Goal: Transaction & Acquisition: Book appointment/travel/reservation

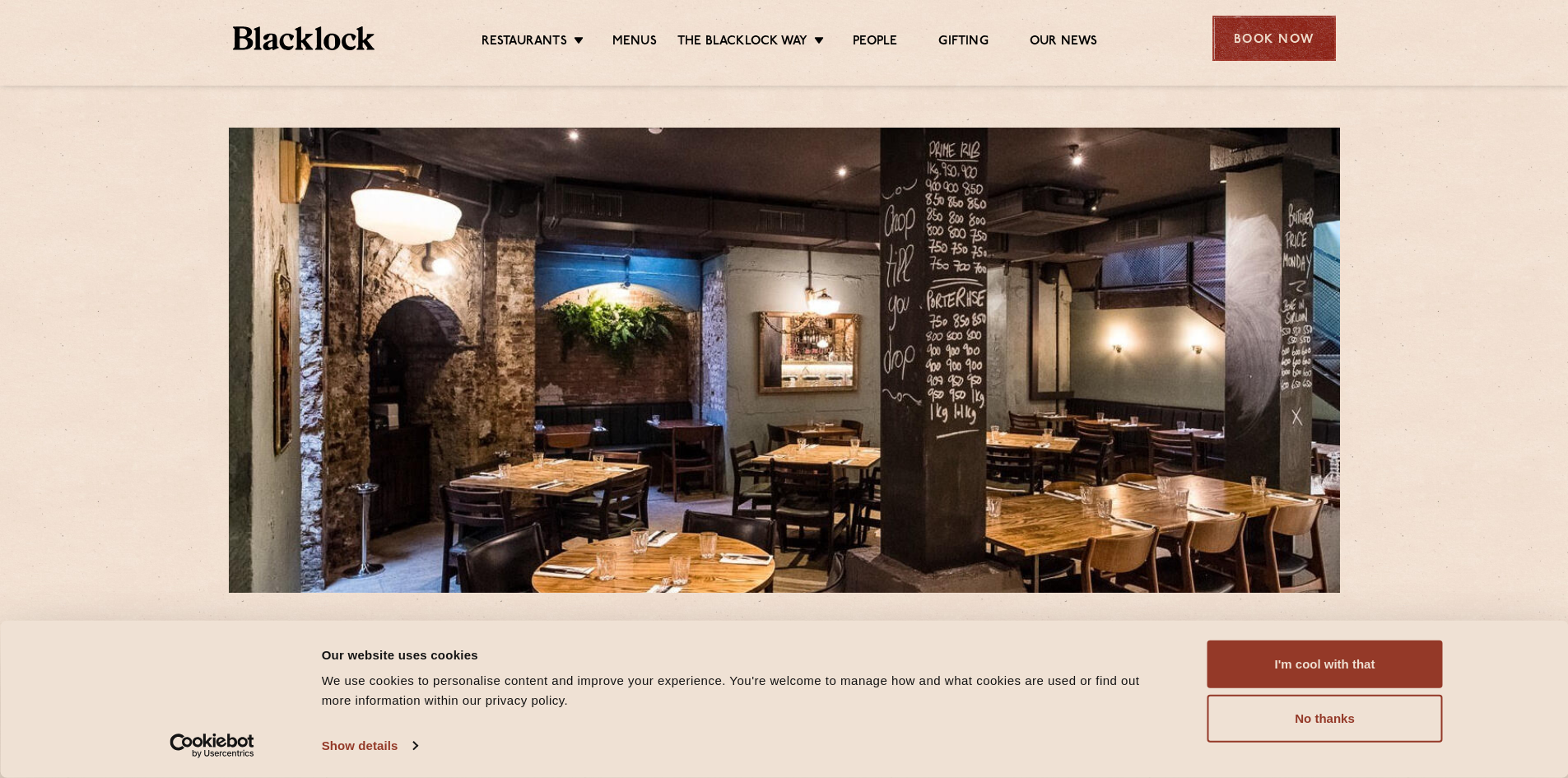
click at [1248, 39] on div "Book Now" at bounding box center [1274, 39] width 123 height 45
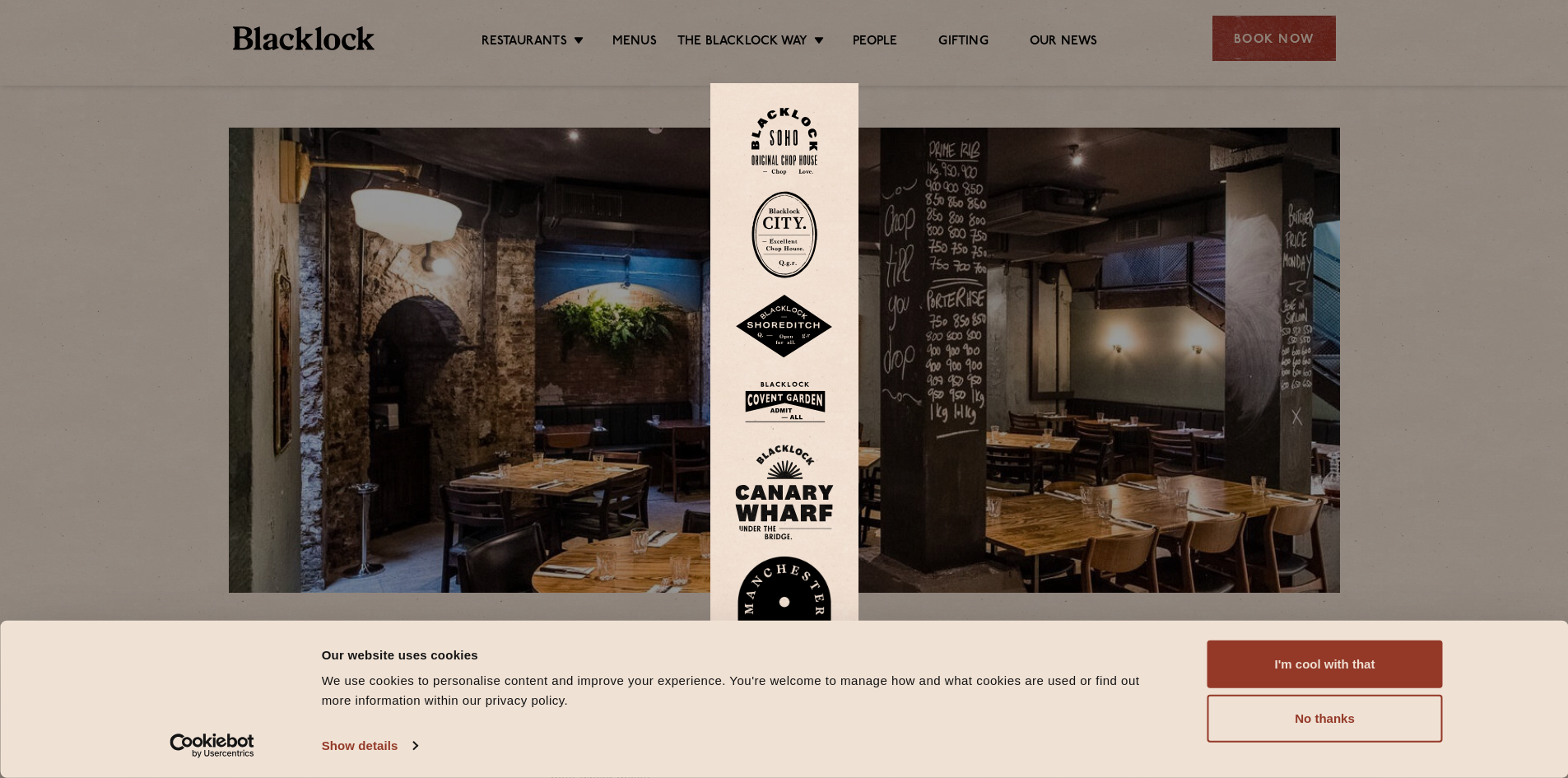
click at [792, 129] on img at bounding box center [784, 142] width 66 height 67
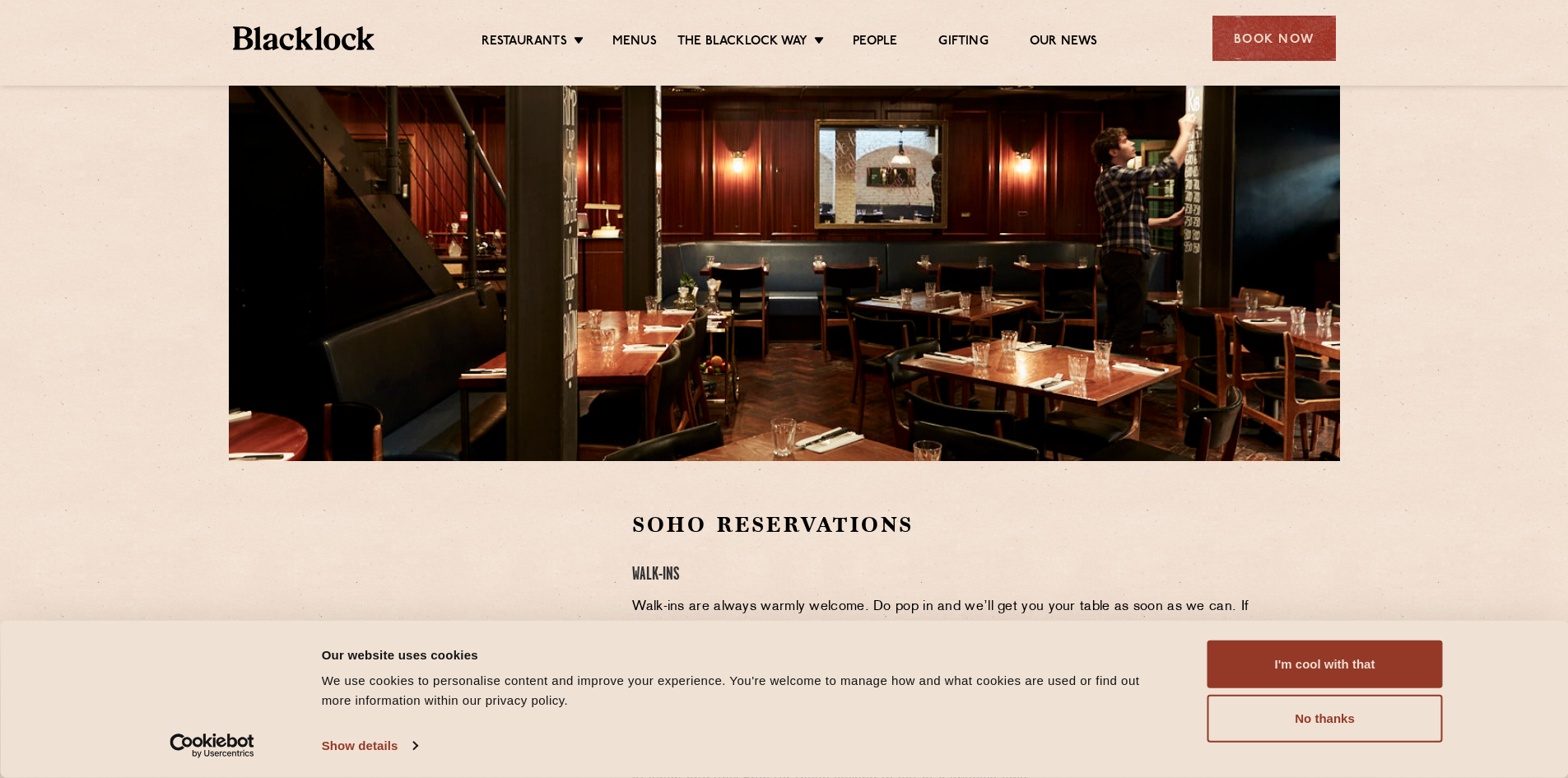
scroll to position [329, 0]
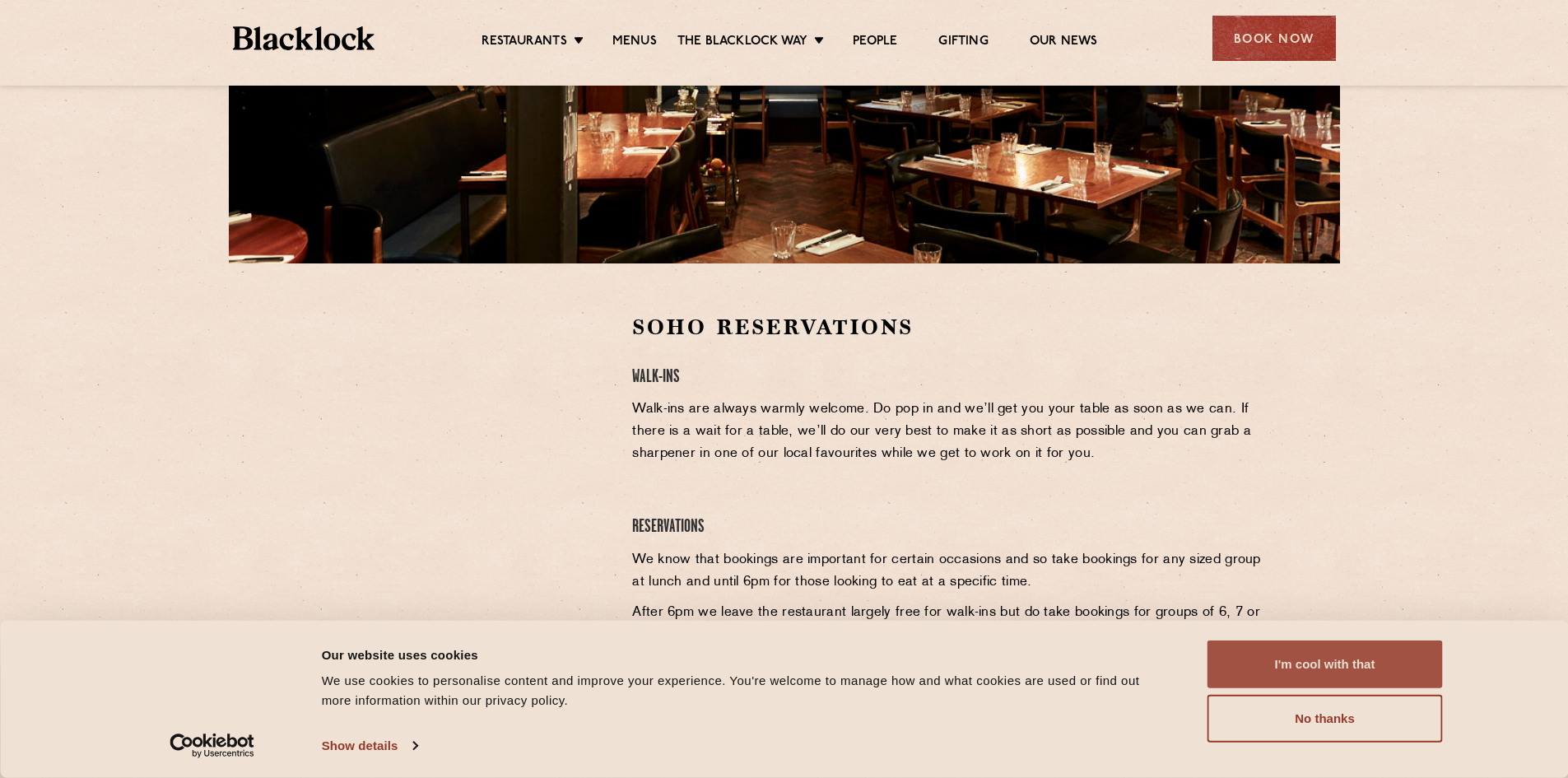
click at [1327, 663] on button "I'm cool with that" at bounding box center [1325, 664] width 236 height 48
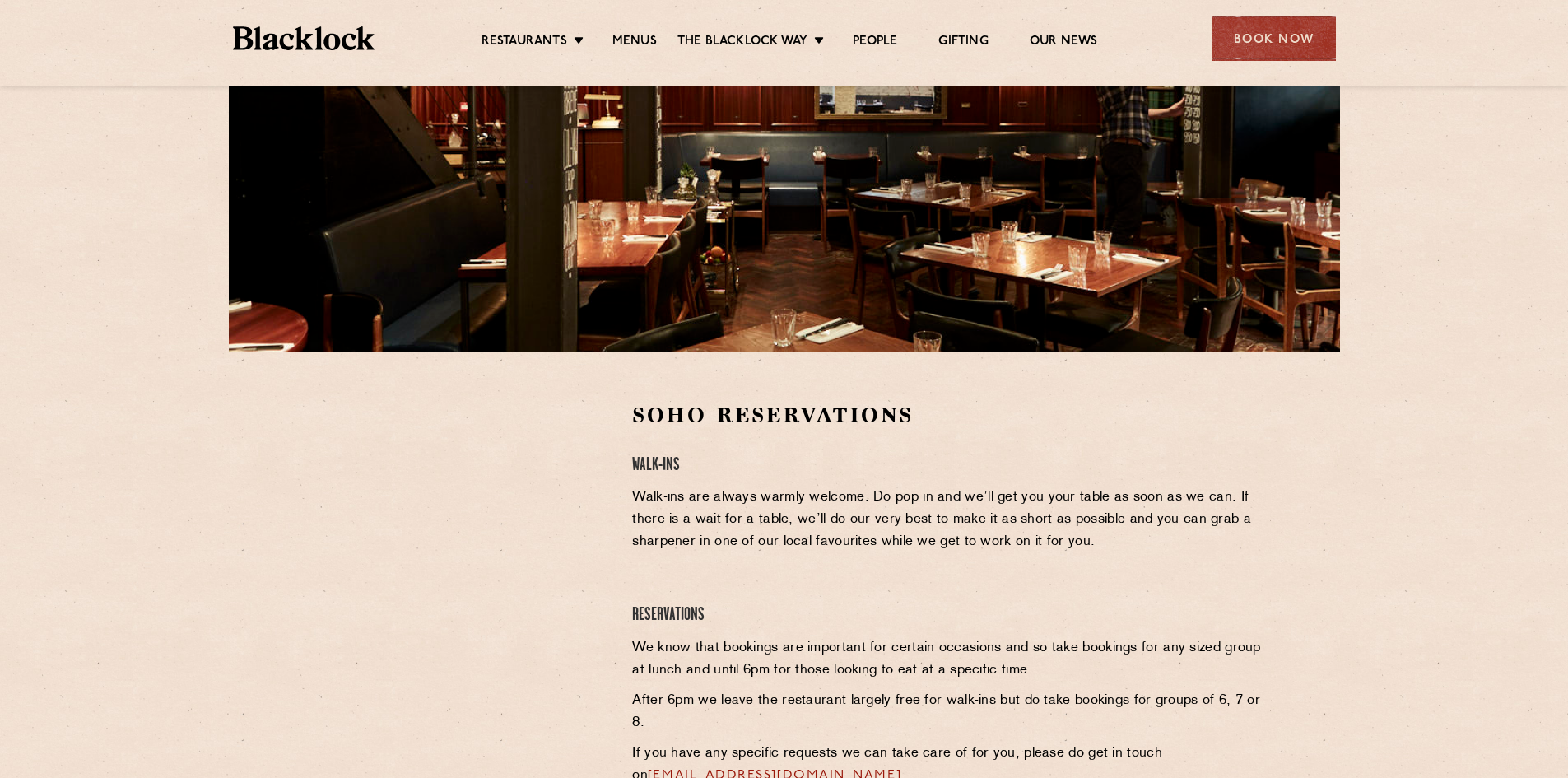
scroll to position [82, 0]
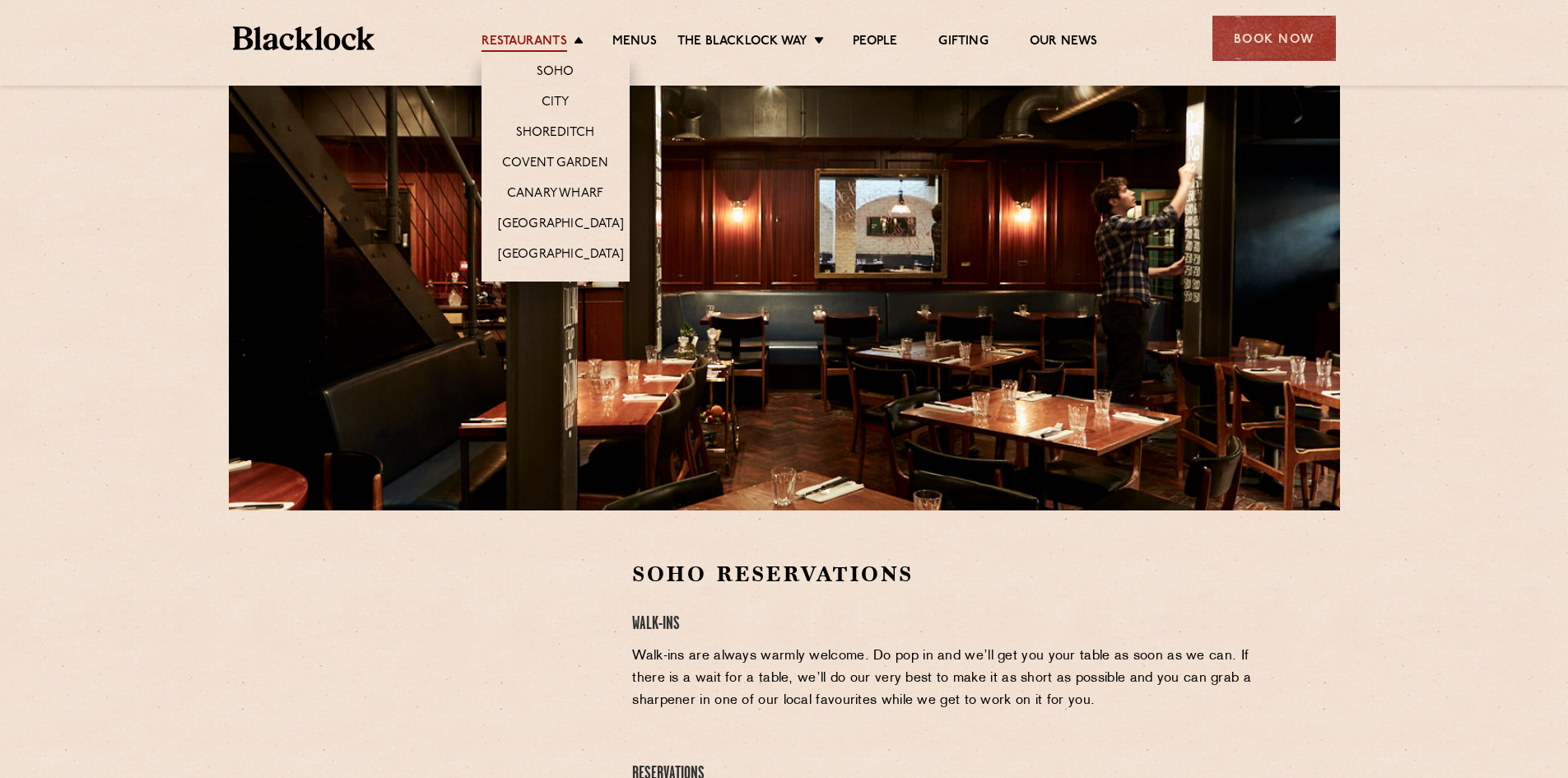
click at [553, 34] on link "Restaurants" at bounding box center [524, 43] width 86 height 18
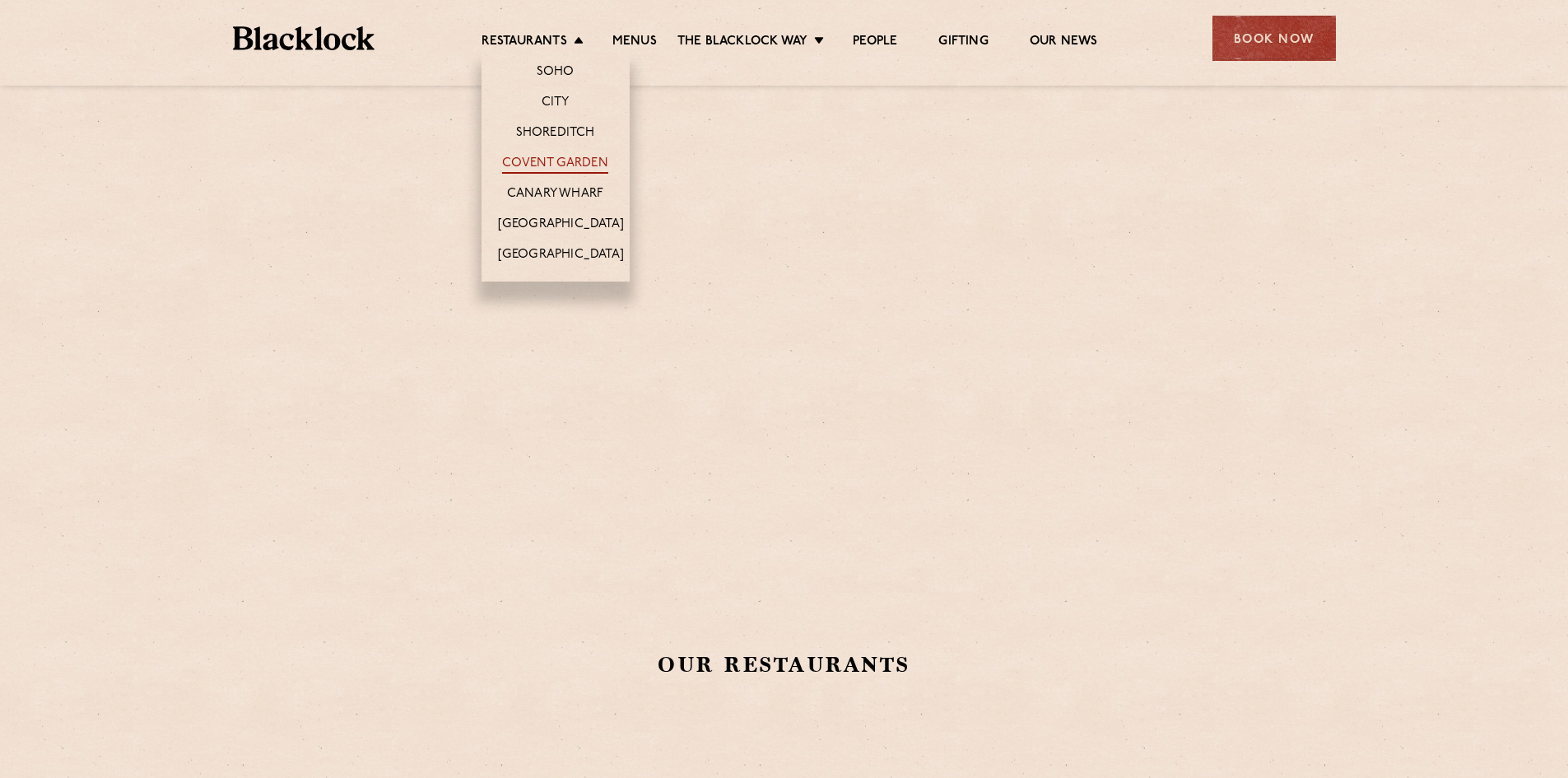
click at [558, 160] on link "Covent Garden" at bounding box center [555, 165] width 106 height 18
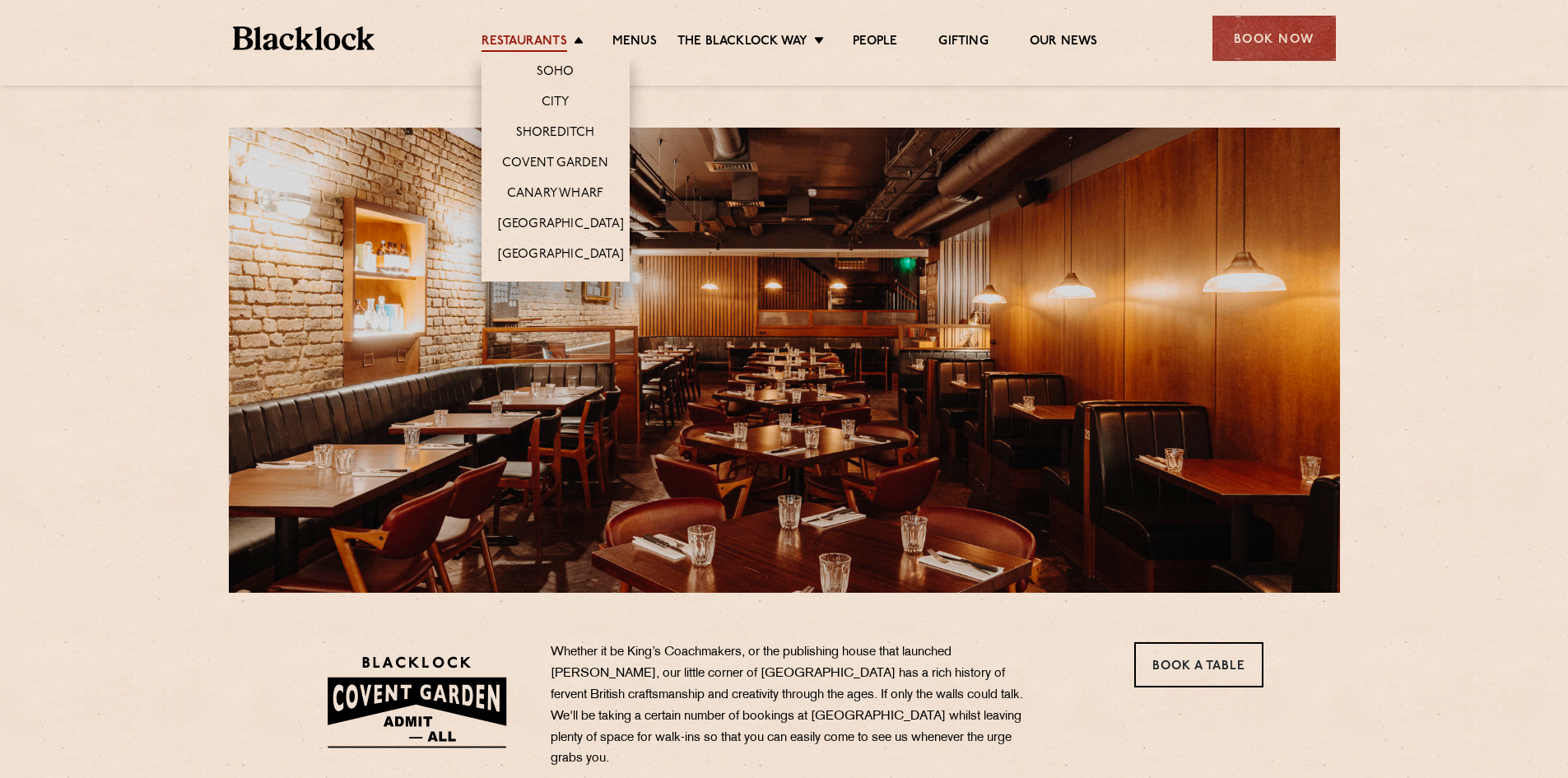
click at [545, 34] on link "Restaurants" at bounding box center [524, 43] width 86 height 18
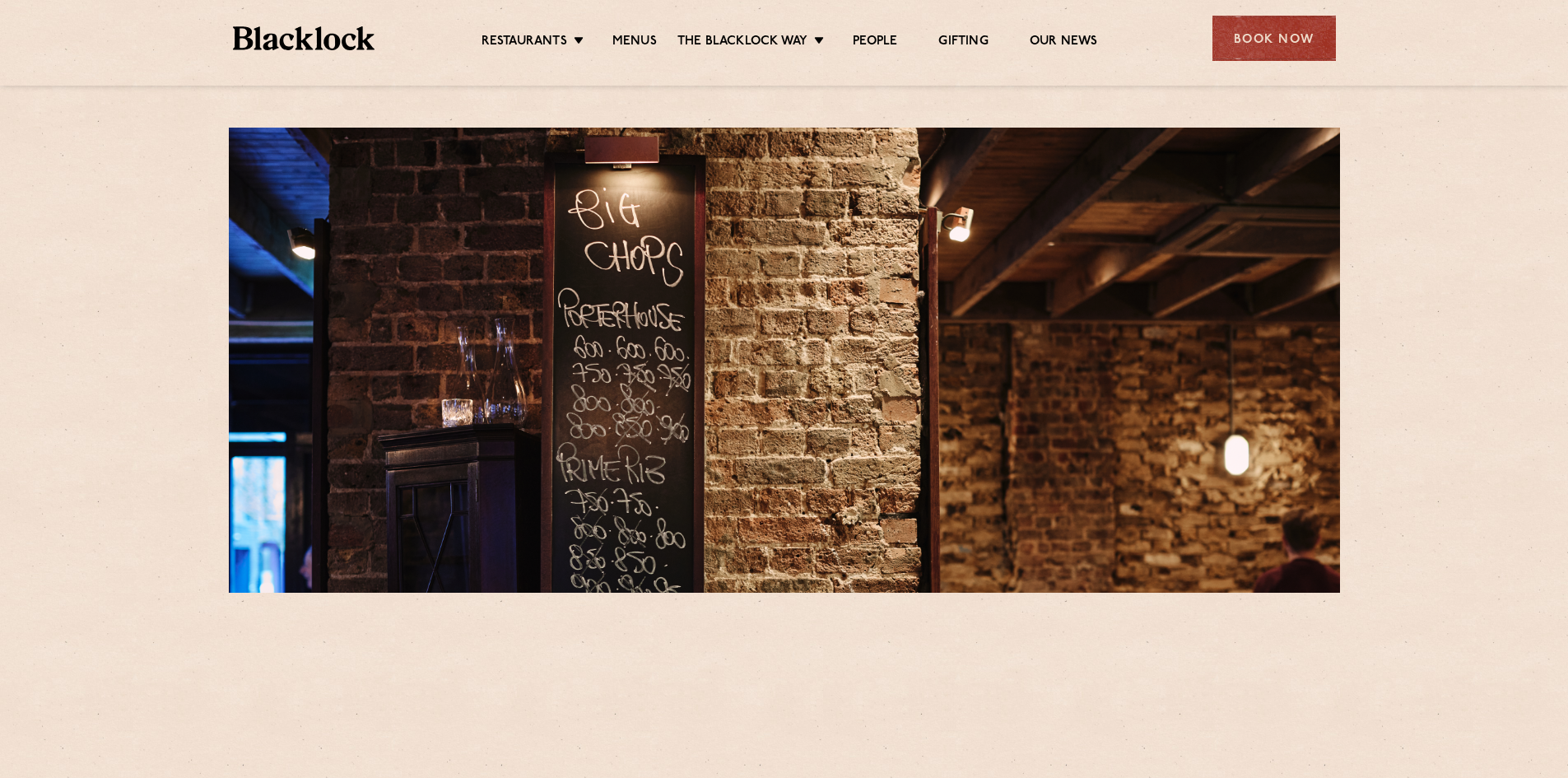
click at [0, 0] on li "Soho" at bounding box center [0, 0] width 0 height 0
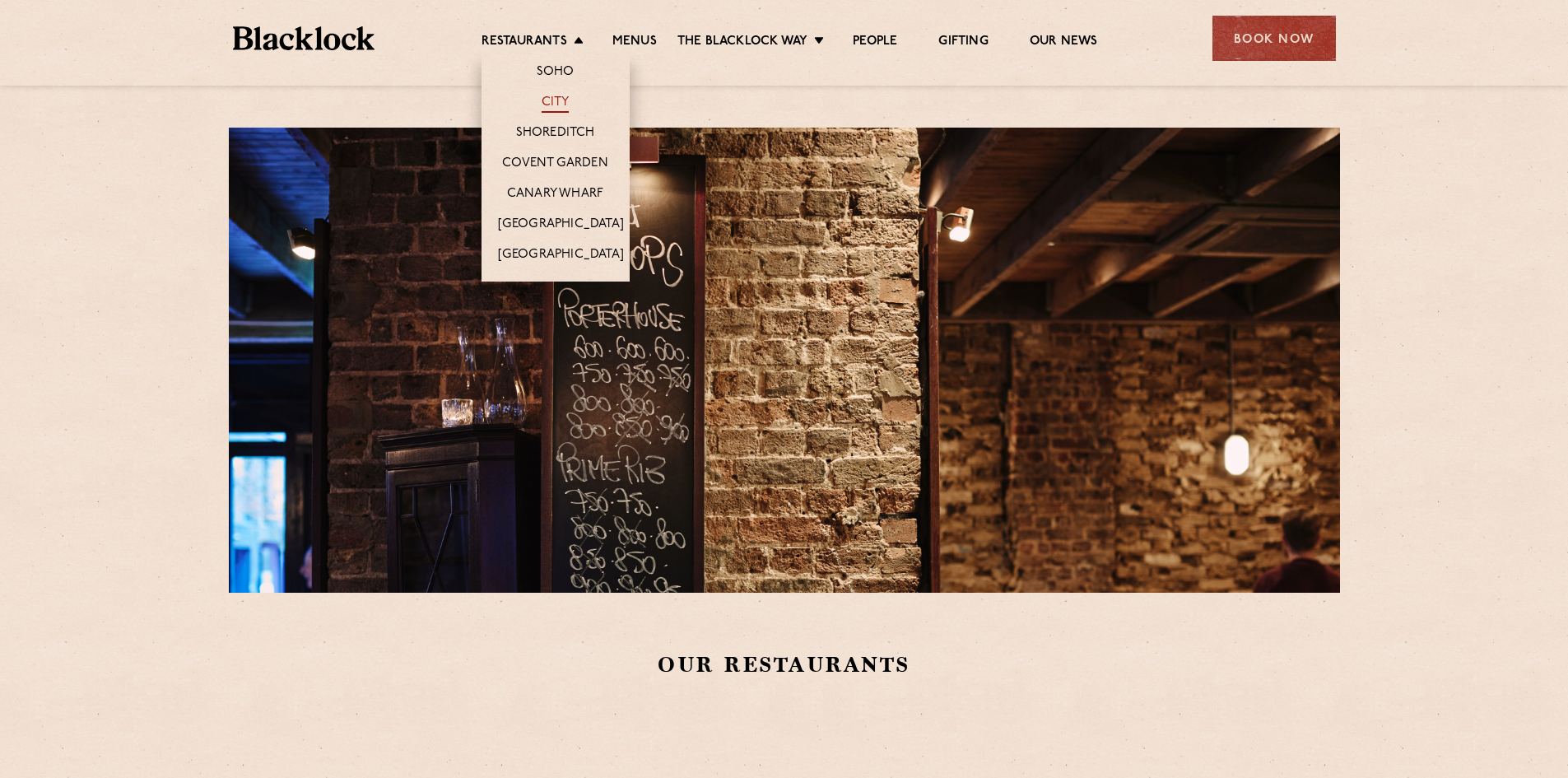
click at [557, 97] on link "City" at bounding box center [555, 104] width 28 height 18
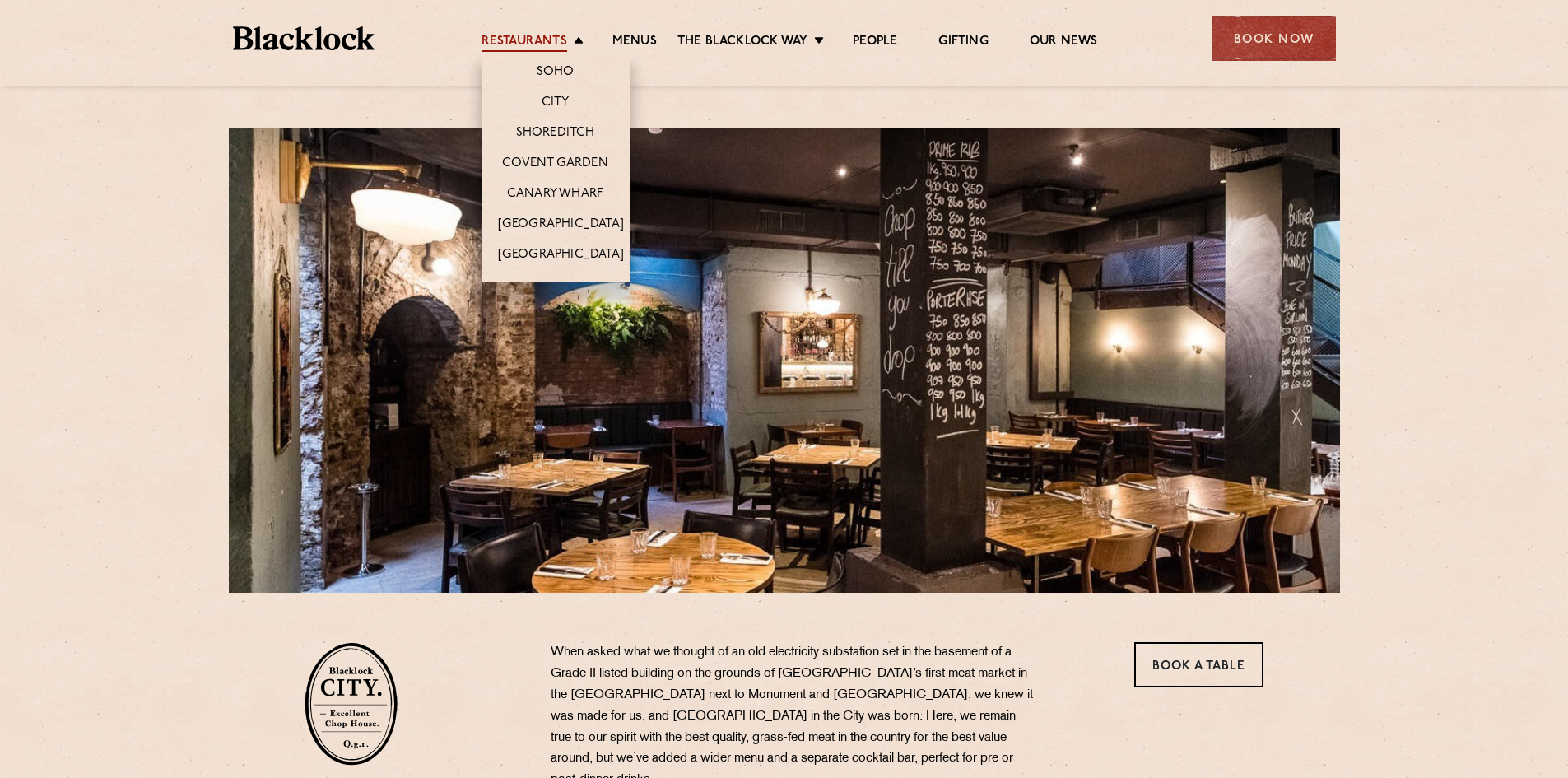
click at [556, 46] on link "Restaurants" at bounding box center [524, 43] width 86 height 18
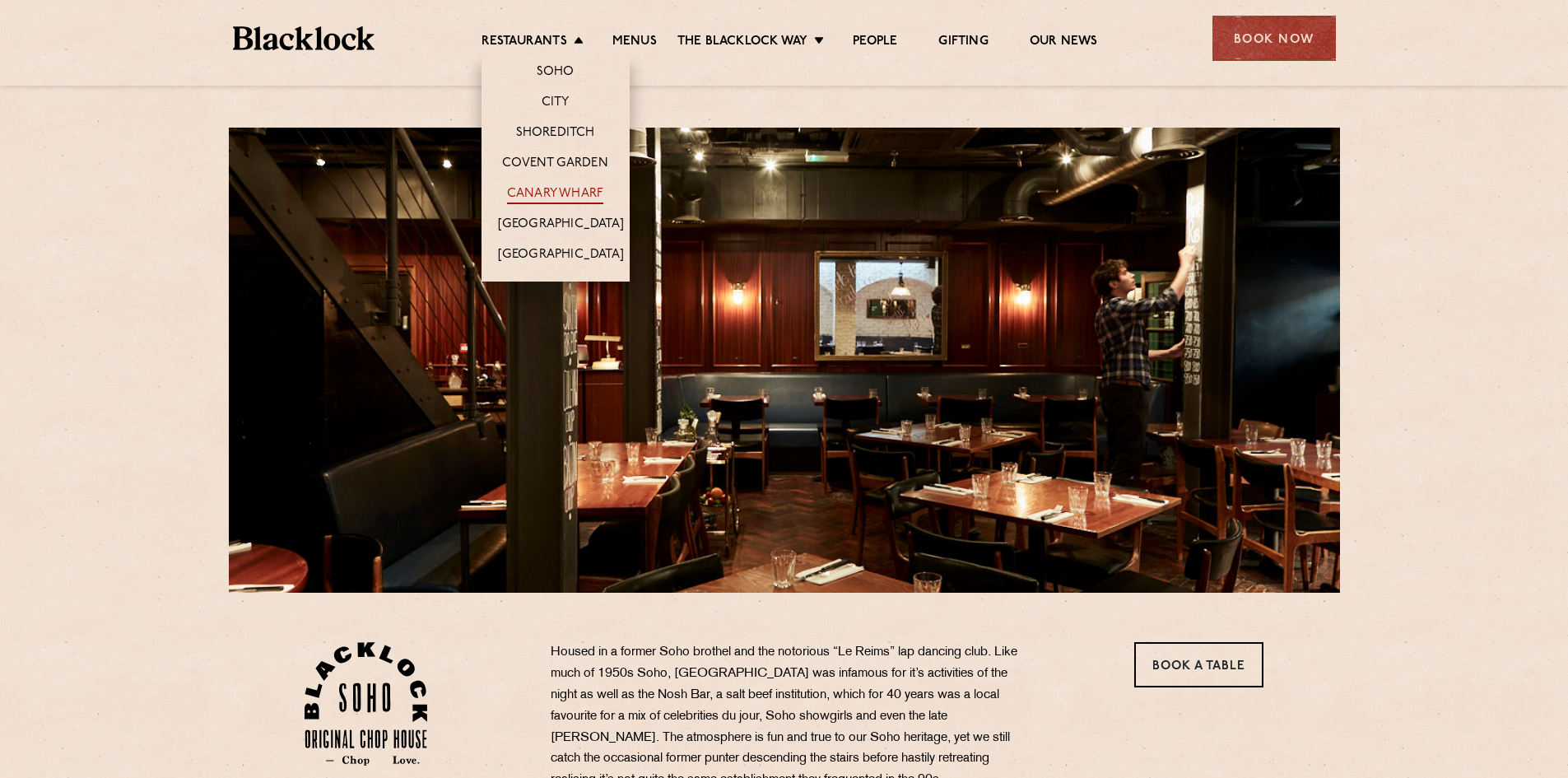
click at [562, 190] on link "Canary Wharf" at bounding box center [555, 195] width 96 height 18
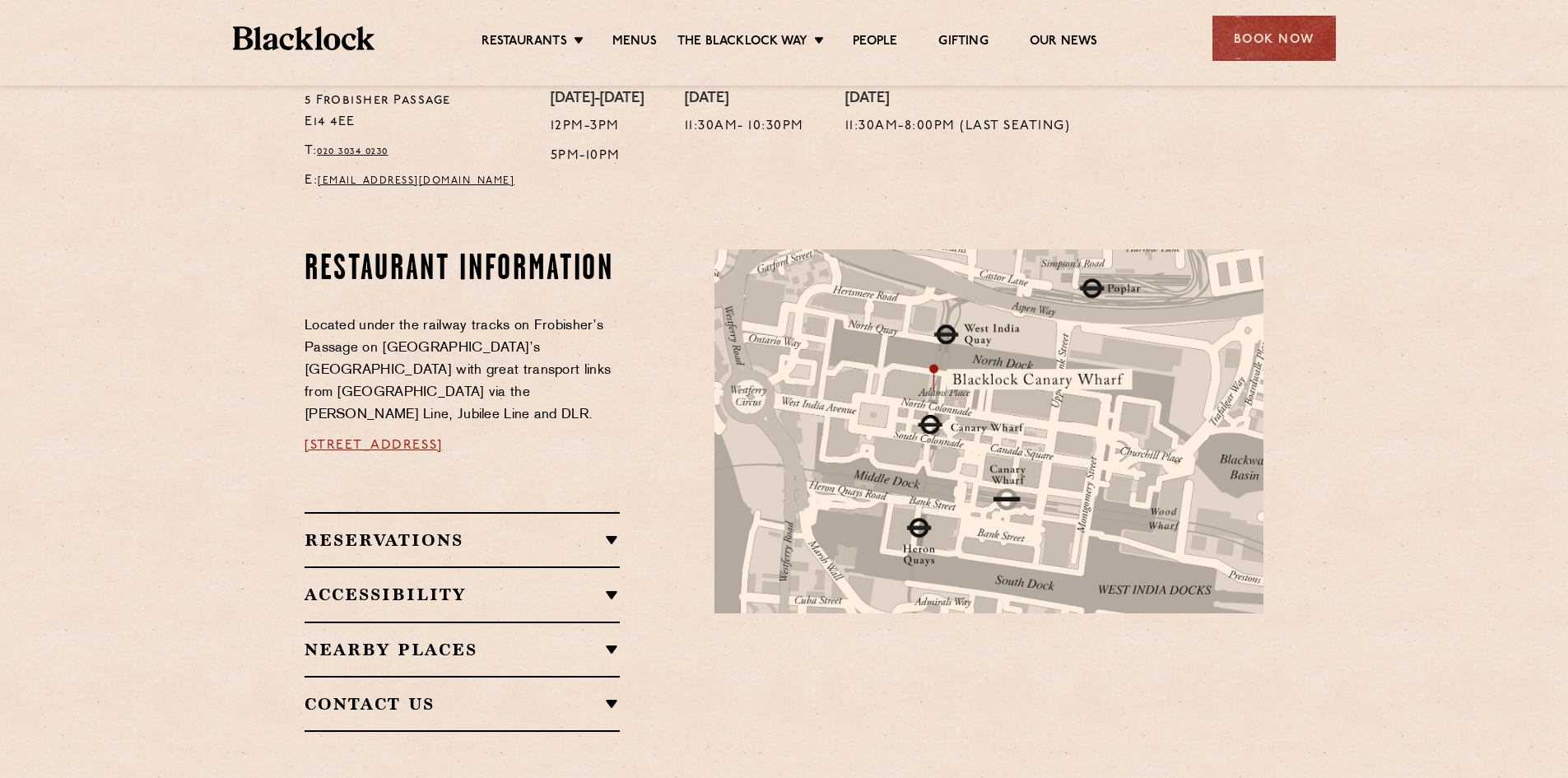
scroll to position [329, 0]
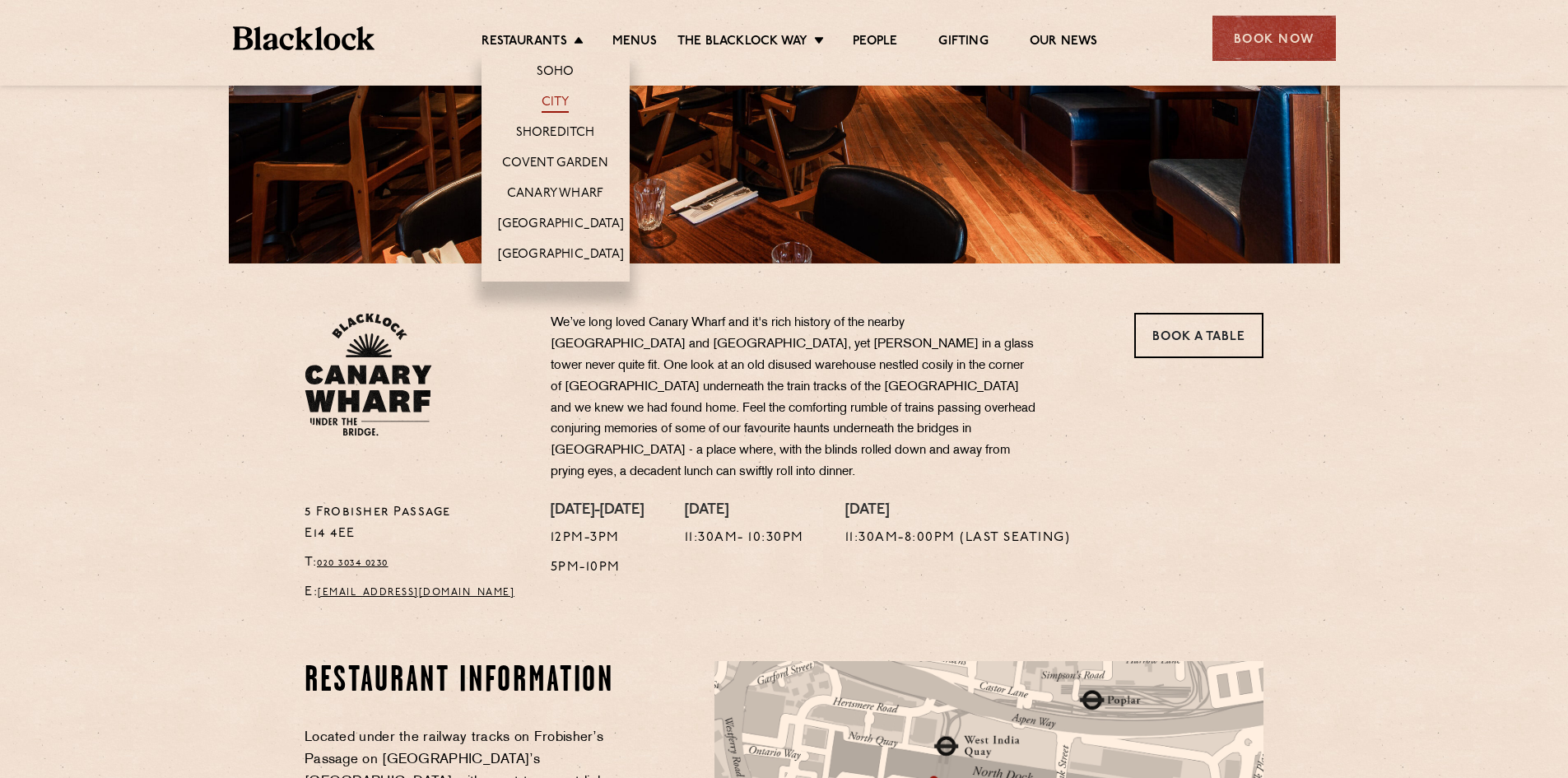
click at [563, 104] on link "City" at bounding box center [555, 104] width 28 height 18
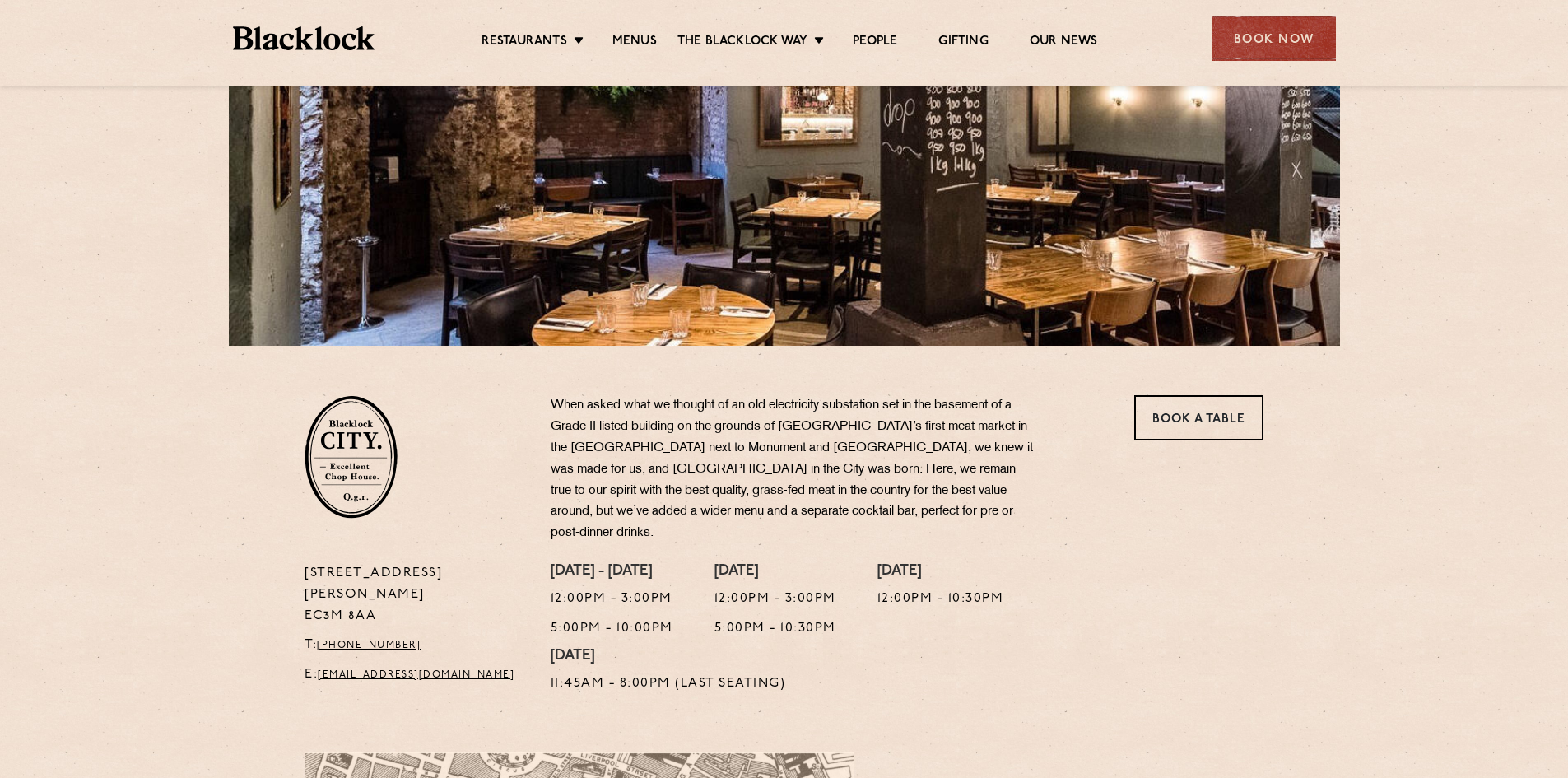
scroll to position [412, 0]
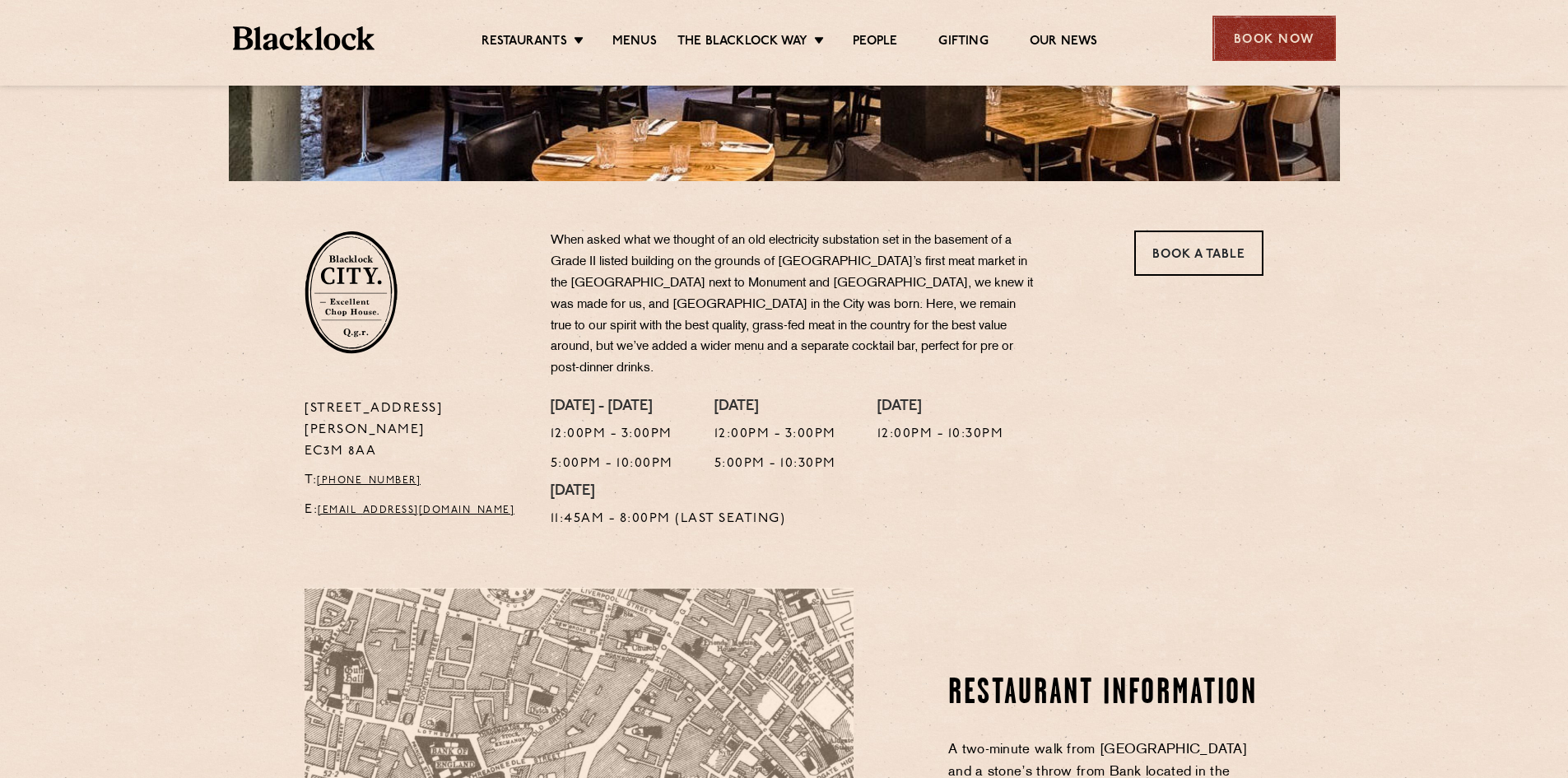
click at [1259, 47] on div "Book Now" at bounding box center [1274, 39] width 123 height 45
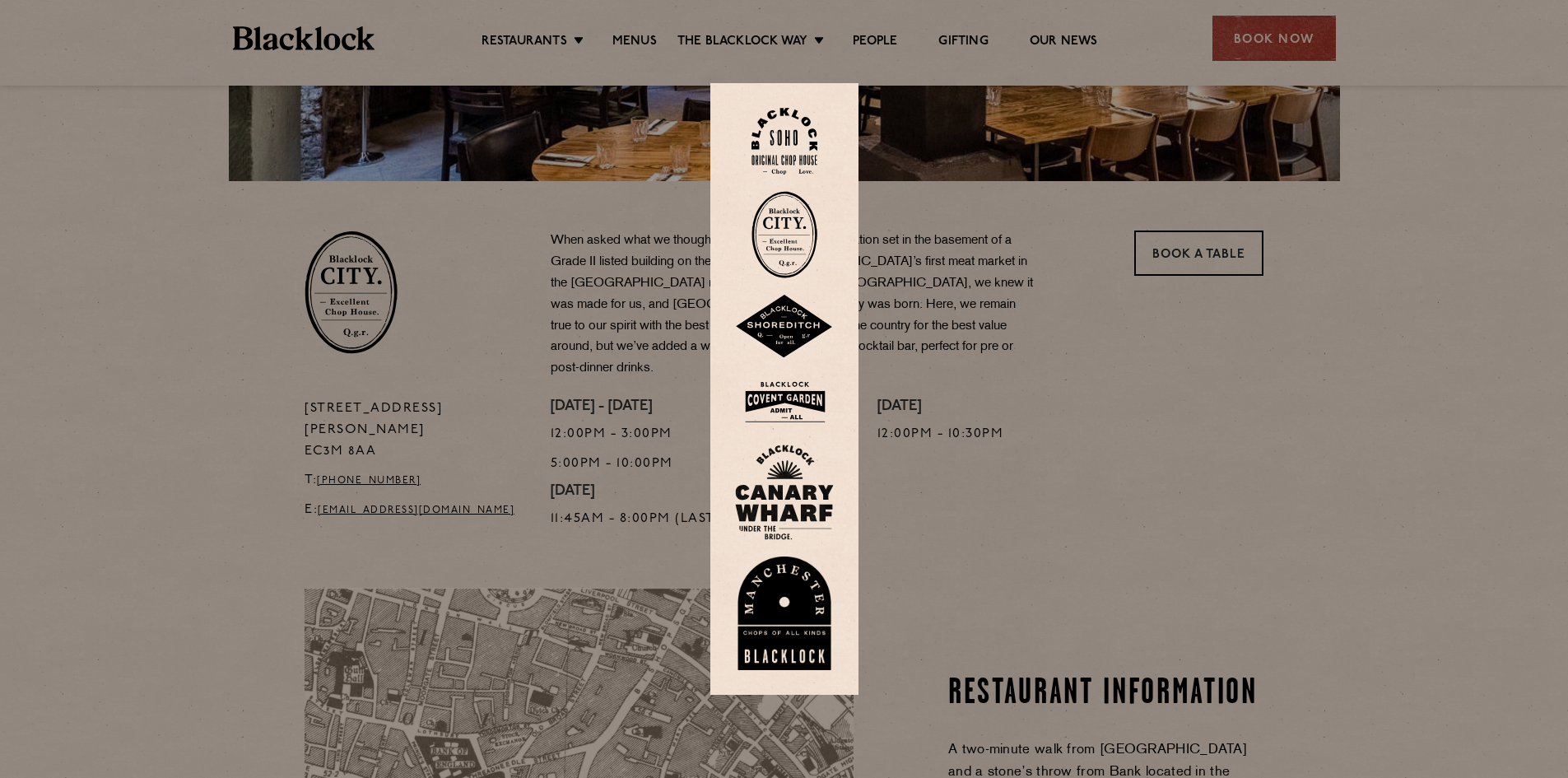
click at [1207, 254] on div at bounding box center [784, 389] width 1568 height 778
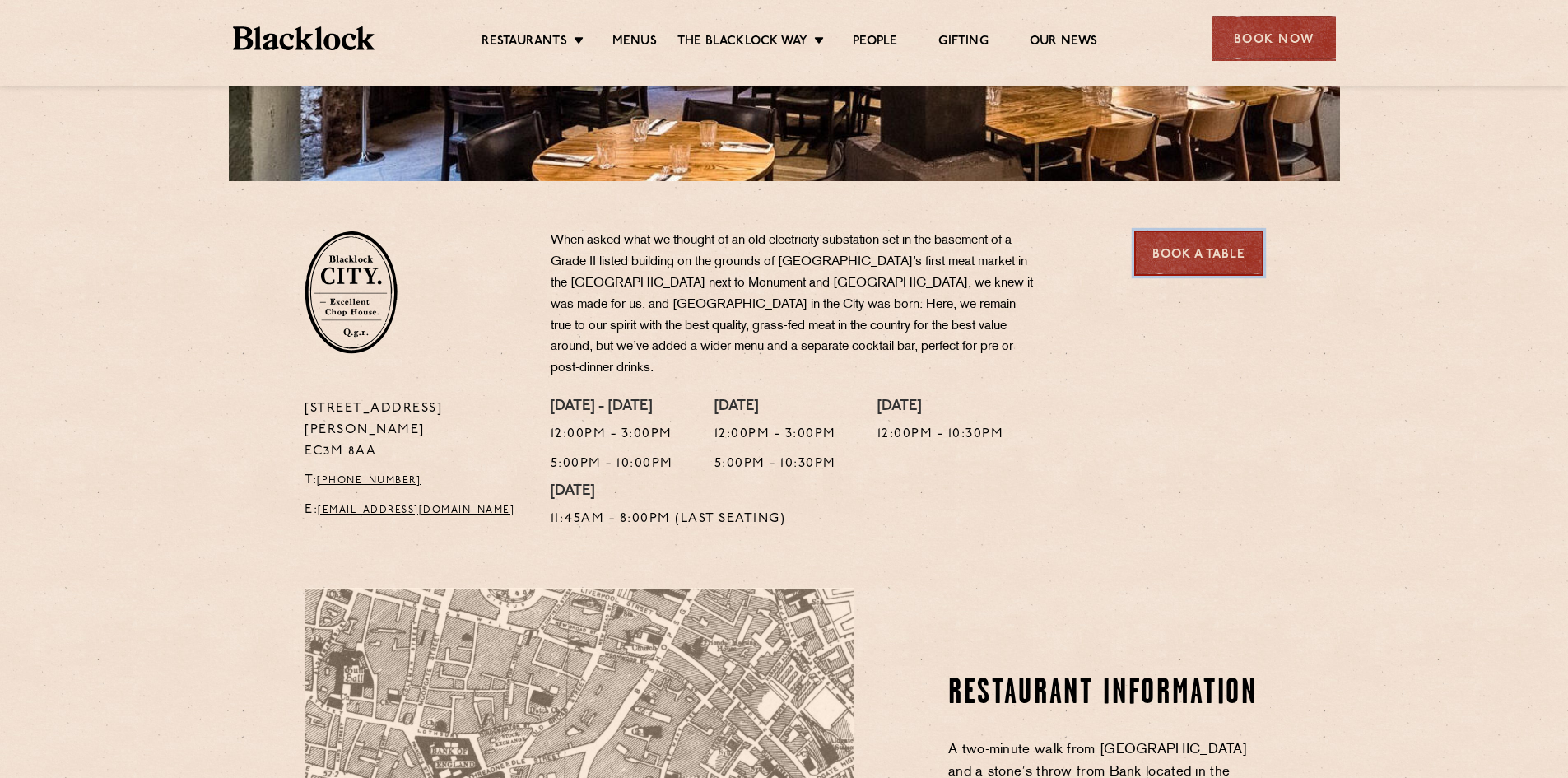
click at [1207, 259] on link "Book a Table" at bounding box center [1199, 253] width 129 height 45
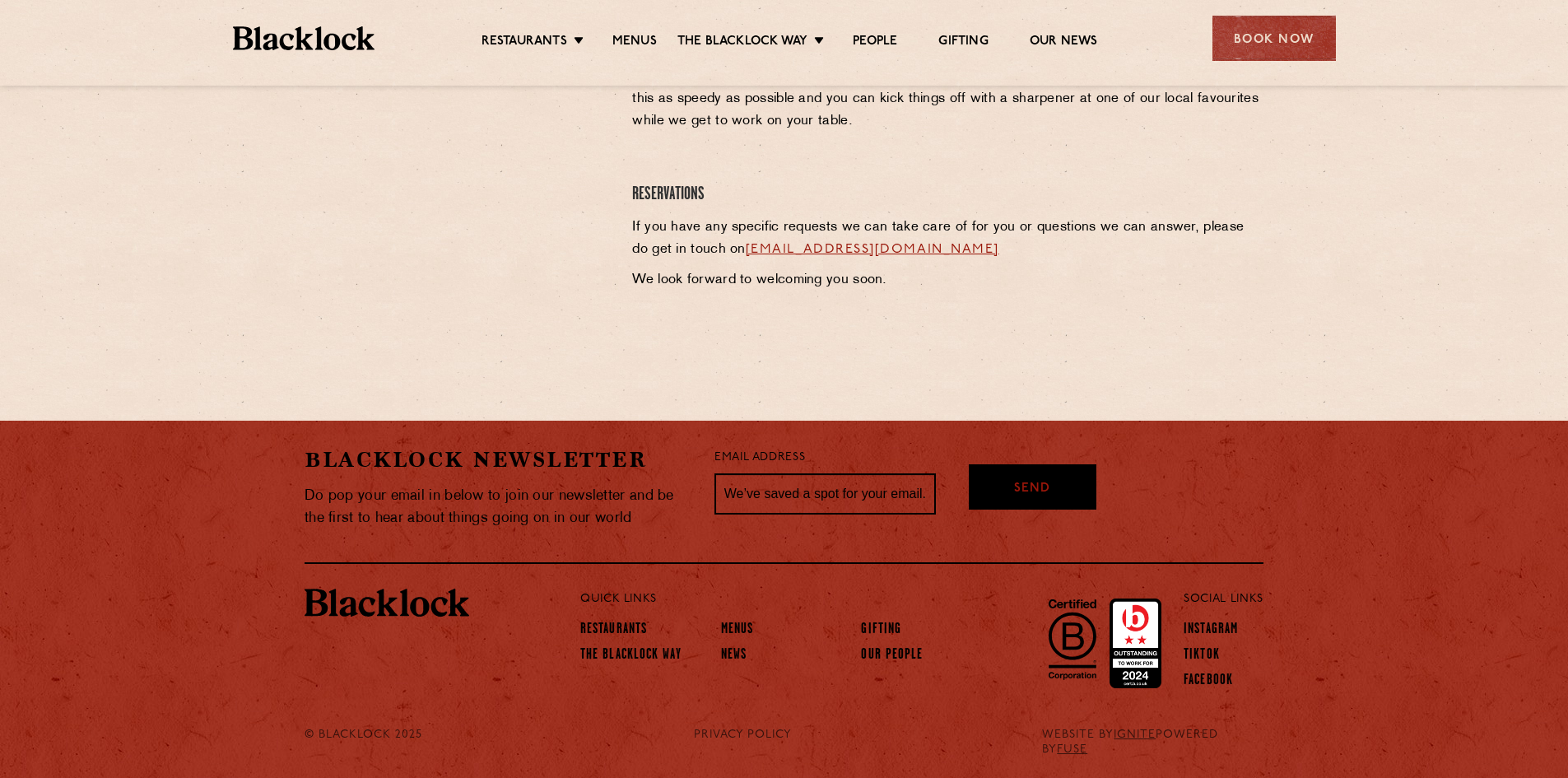
scroll to position [398, 0]
